Goal: Register for event/course

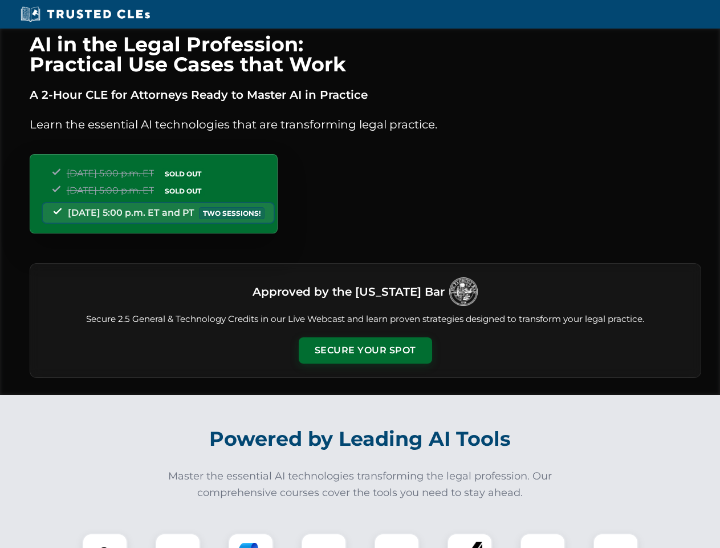
click at [365, 350] on button "Secure Your Spot" at bounding box center [365, 350] width 133 height 26
click at [105, 540] on img at bounding box center [104, 555] width 33 height 33
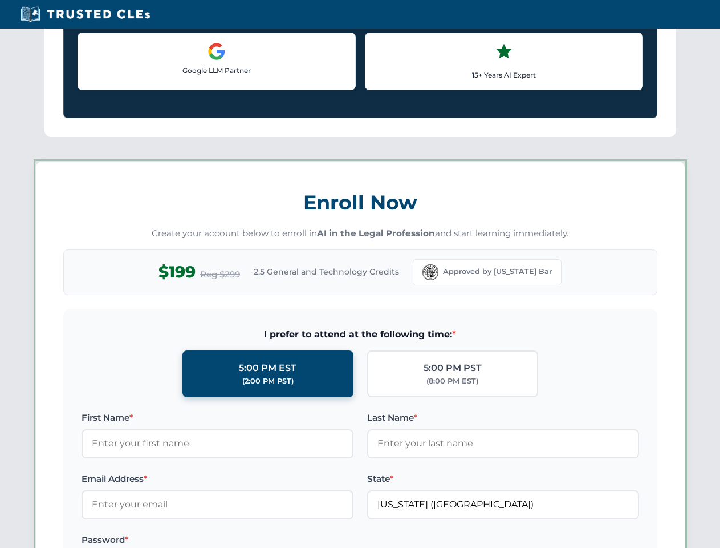
click at [251, 540] on label "Password *" at bounding box center [218, 540] width 272 height 14
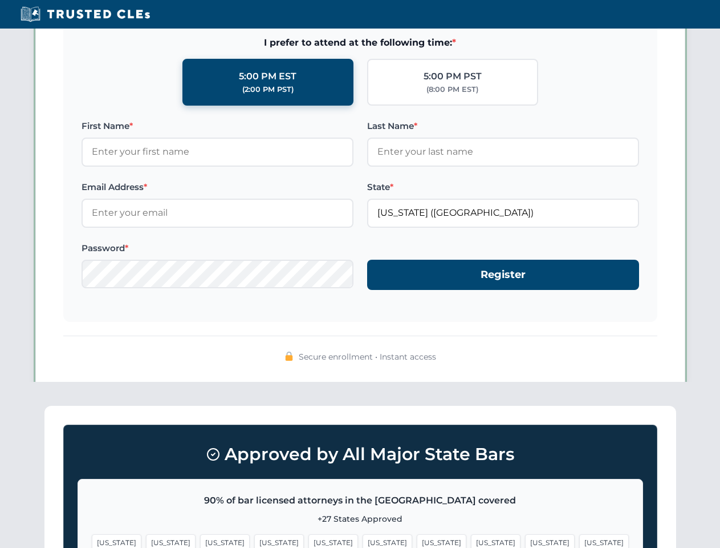
click at [525, 540] on span "[US_STATE]" at bounding box center [550, 542] width 50 height 17
